Goal: Task Accomplishment & Management: Manage account settings

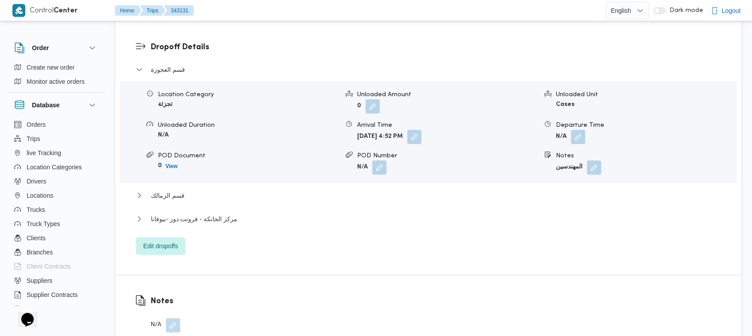
scroll to position [552, 0]
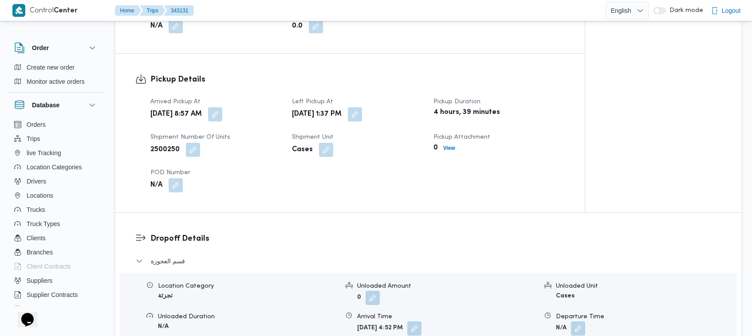
click at [386, 107] on div "Tue, Oct 14, 2025 1:37 PM" at bounding box center [357, 114] width 133 height 16
click at [362, 107] on button "button" at bounding box center [355, 114] width 14 height 14
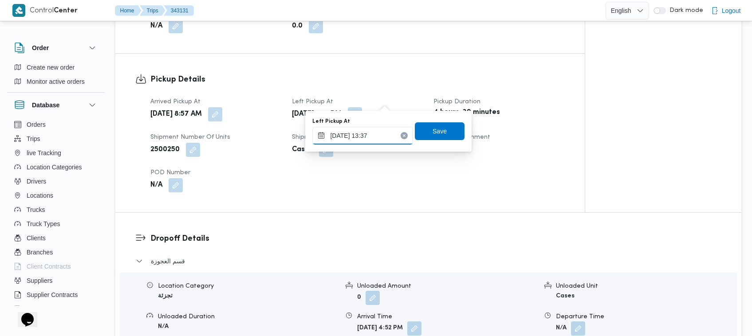
click at [364, 142] on input "14/10/2025 13:37" at bounding box center [362, 136] width 101 height 18
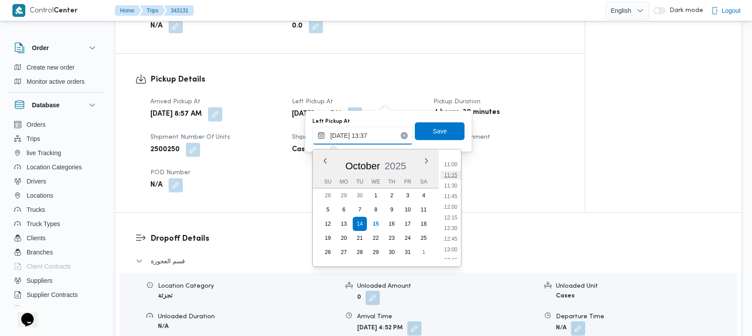
scroll to position [410, 0]
click at [455, 187] on li "10:15" at bounding box center [451, 188] width 20 height 9
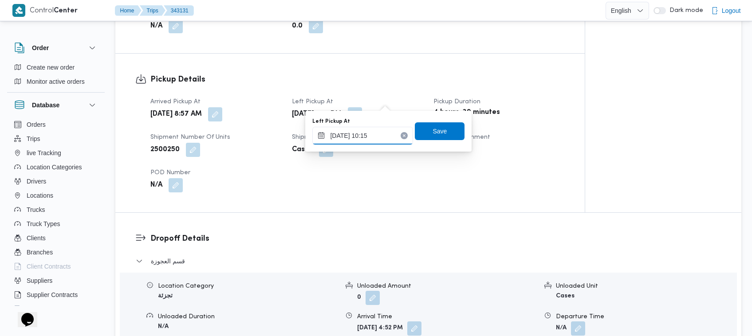
type input "14/10/2025 10:15"
click at [439, 134] on span "Save" at bounding box center [440, 131] width 50 height 18
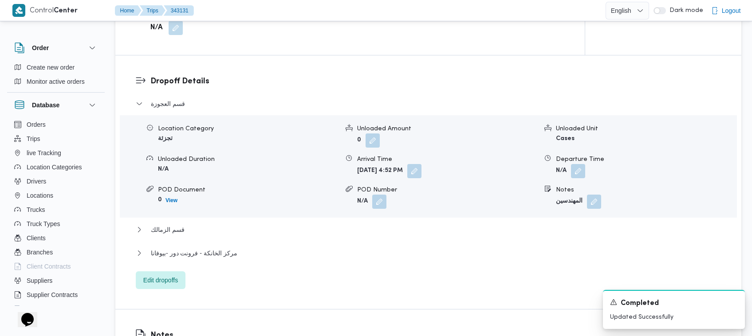
scroll to position [773, 0]
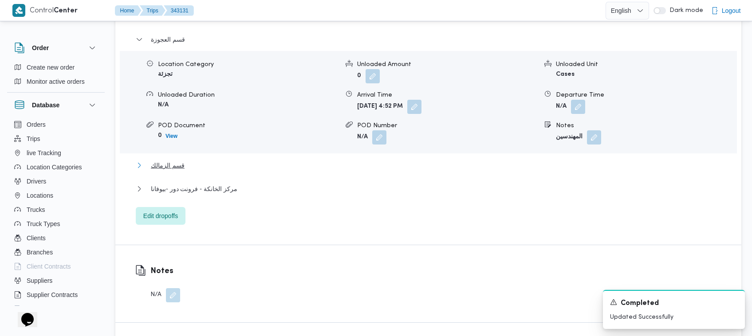
click at [171, 160] on span "قسم الزمالك" at bounding box center [168, 165] width 34 height 11
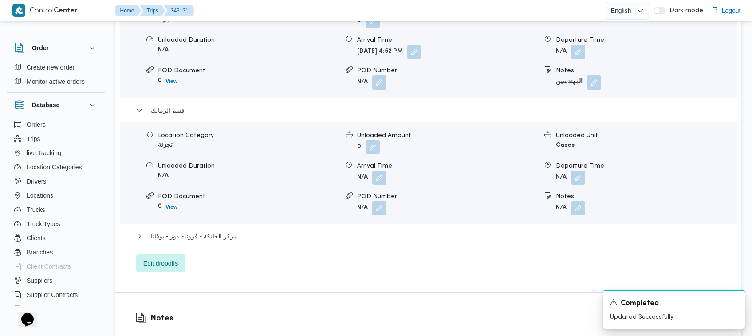
scroll to position [829, 0]
click at [220, 231] on span "مركز الخانكة - فرونت دور -بيوفانا" at bounding box center [194, 236] width 87 height 11
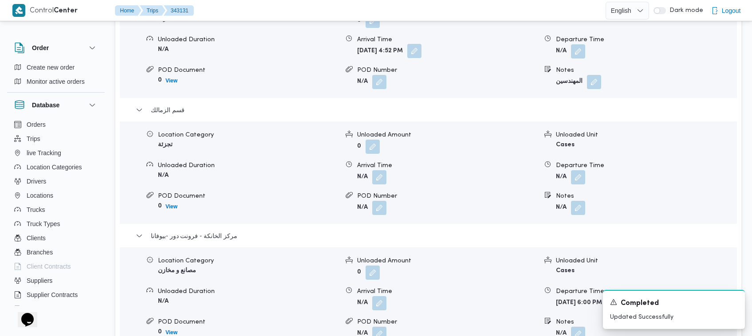
click at [422, 44] on button "button" at bounding box center [414, 51] width 14 height 14
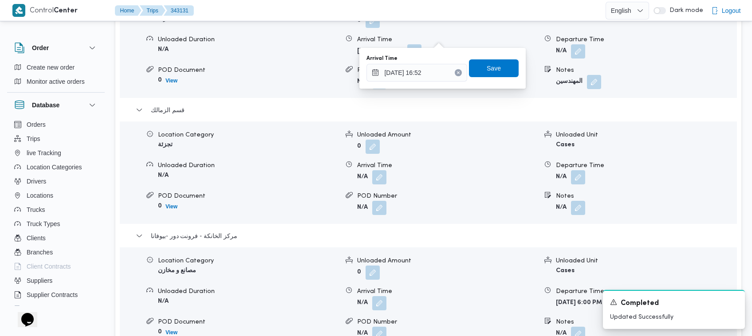
click at [457, 71] on icon "Clear input" at bounding box center [458, 72] width 2 height 2
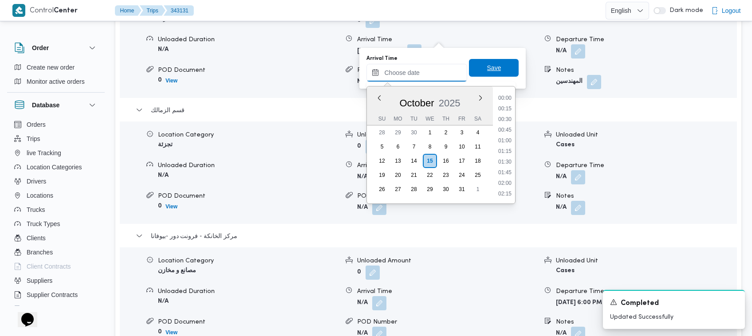
scroll to position [426, 0]
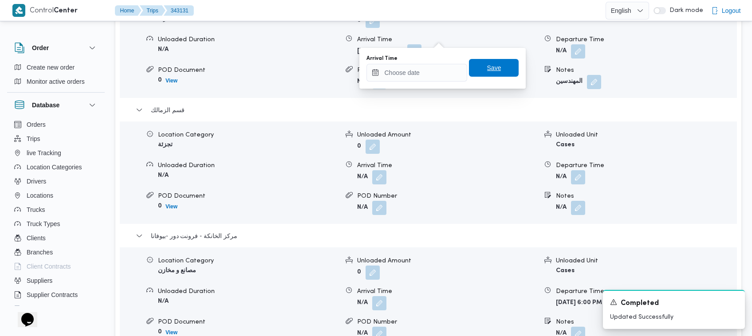
click at [487, 70] on span "Save" at bounding box center [494, 68] width 14 height 11
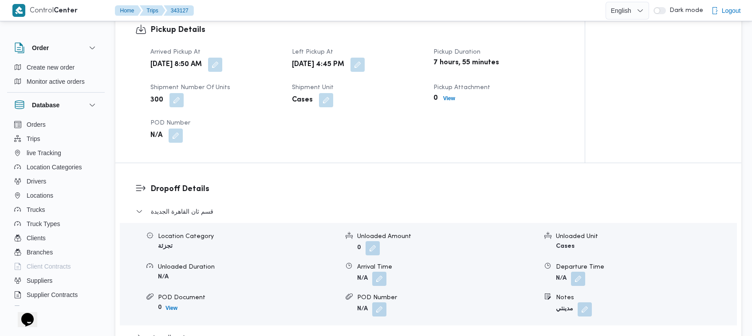
scroll to position [547, 0]
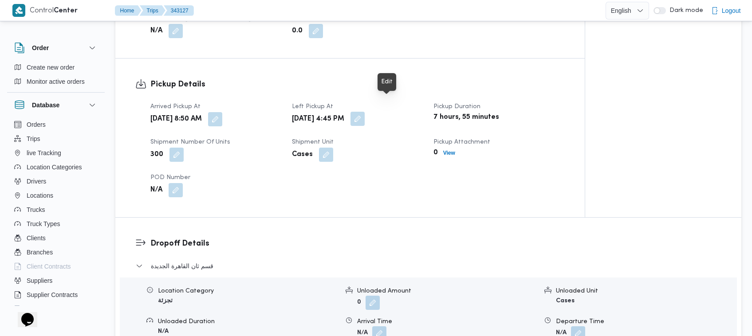
click at [365, 112] on button "button" at bounding box center [358, 119] width 14 height 14
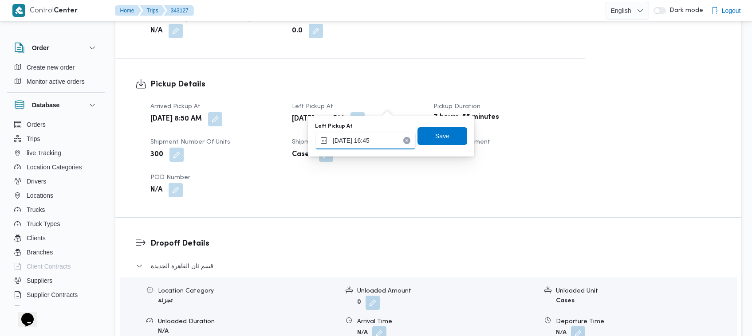
click at [366, 144] on input "14/10/2025 16:45" at bounding box center [365, 141] width 101 height 18
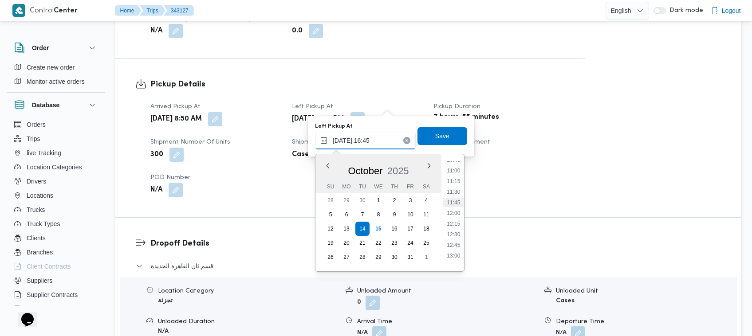
scroll to position [437, 0]
click at [455, 172] on li "10:30" at bounding box center [453, 176] width 20 height 9
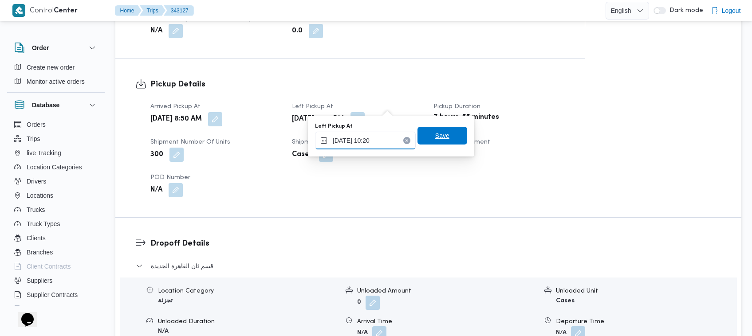
type input "14/10/2025 10:20"
click at [444, 131] on span "Save" at bounding box center [443, 136] width 50 height 18
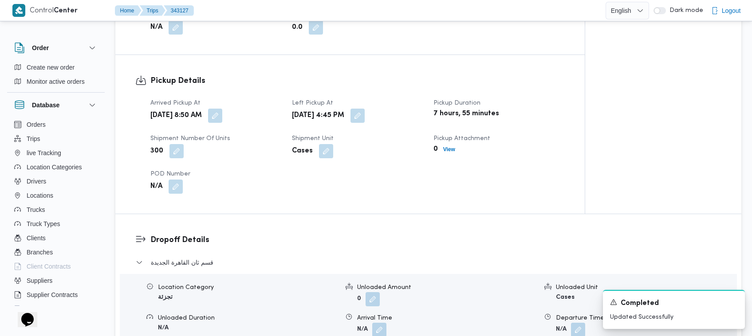
scroll to position [824, 0]
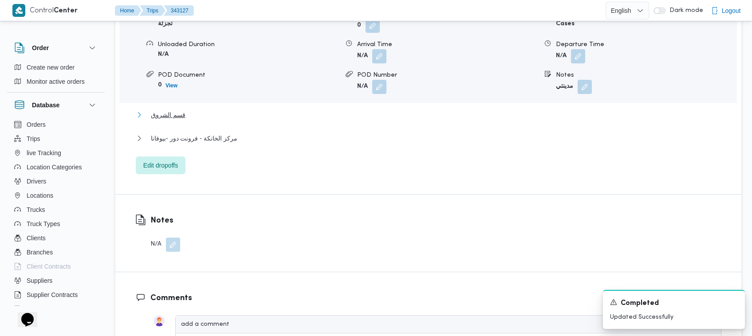
click at [162, 110] on span "قسم الشروق" at bounding box center [168, 115] width 35 height 11
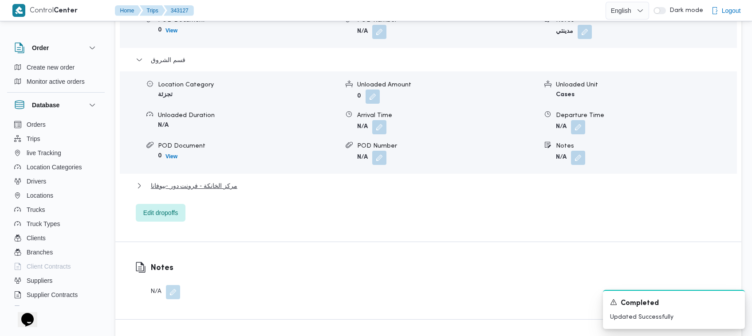
scroll to position [879, 0]
click at [209, 180] on span "مركز الخانكة - فرونت دور -بيوفانا" at bounding box center [194, 185] width 87 height 11
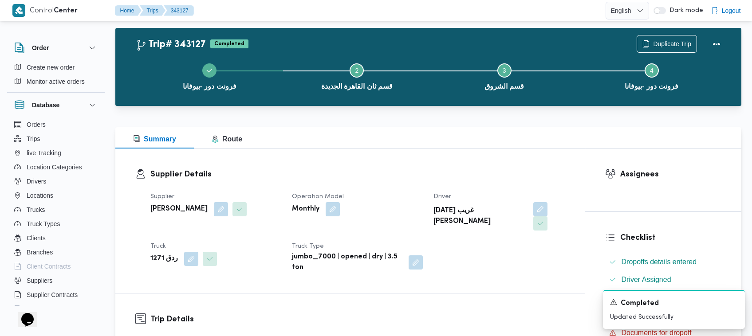
scroll to position [0, 0]
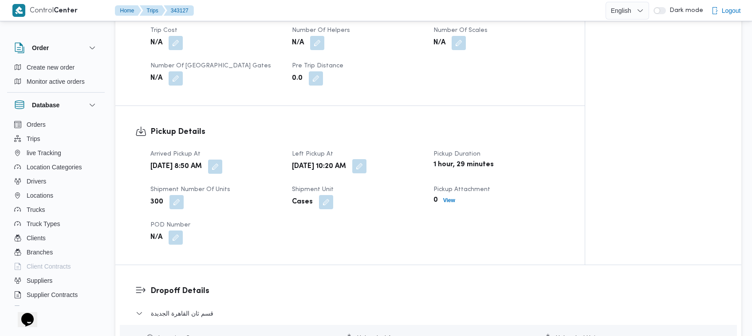
click at [366, 159] on button "button" at bounding box center [359, 166] width 14 height 14
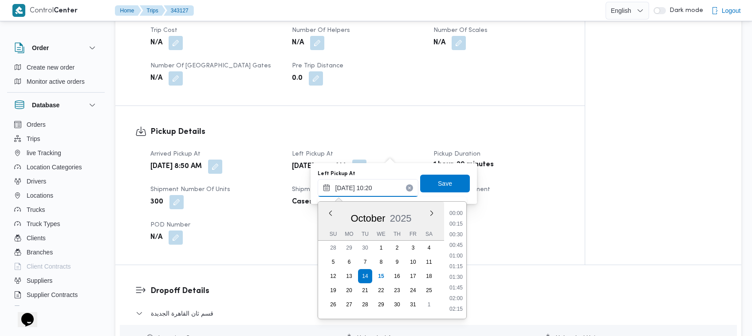
click at [387, 190] on input "14/10/2025 10:20" at bounding box center [368, 188] width 101 height 18
type input "14/10/2025 10:55"
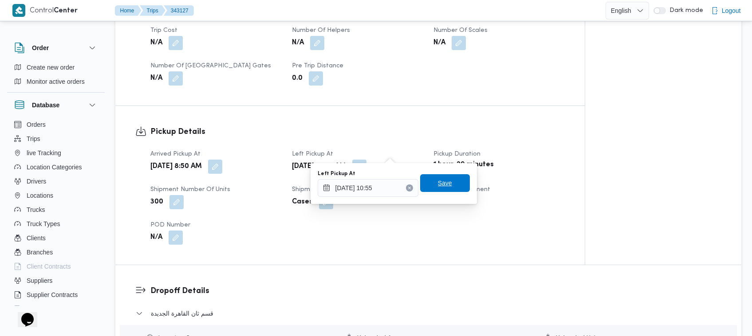
click at [428, 192] on span "Save" at bounding box center [445, 183] width 50 height 18
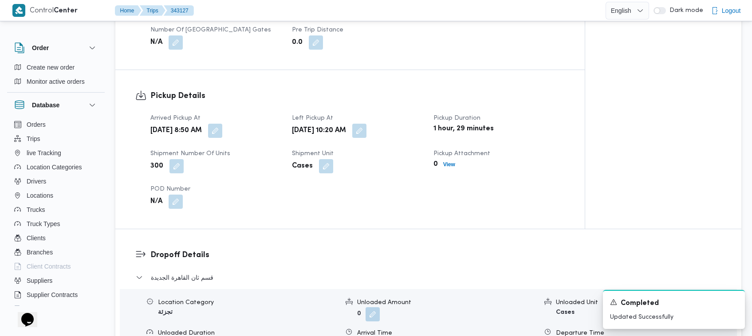
scroll to position [555, 0]
